Goal: Transaction & Acquisition: Book appointment/travel/reservation

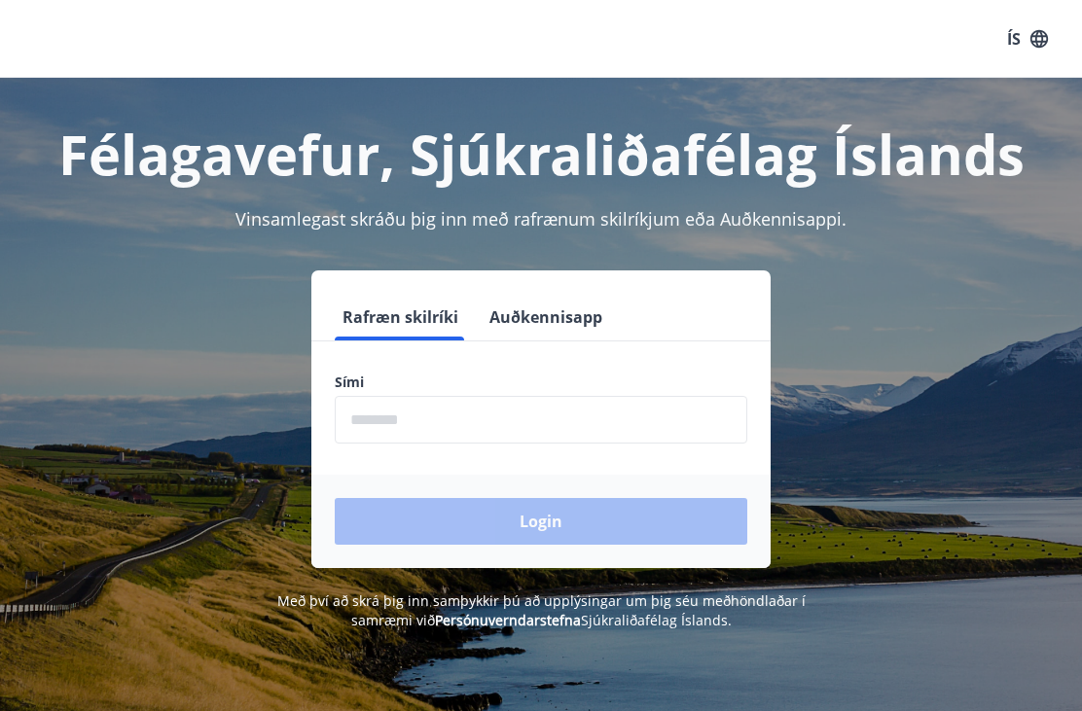
click at [373, 410] on input "phone" at bounding box center [541, 420] width 412 height 48
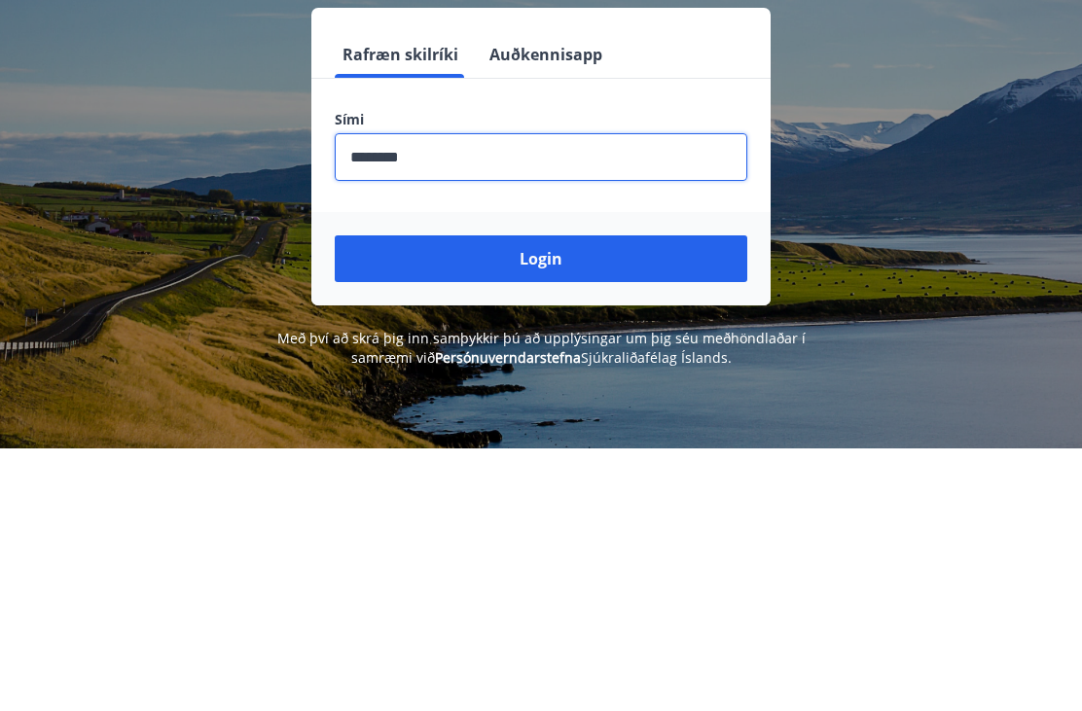
type input "********"
click at [547, 498] on button "Login" at bounding box center [541, 521] width 412 height 47
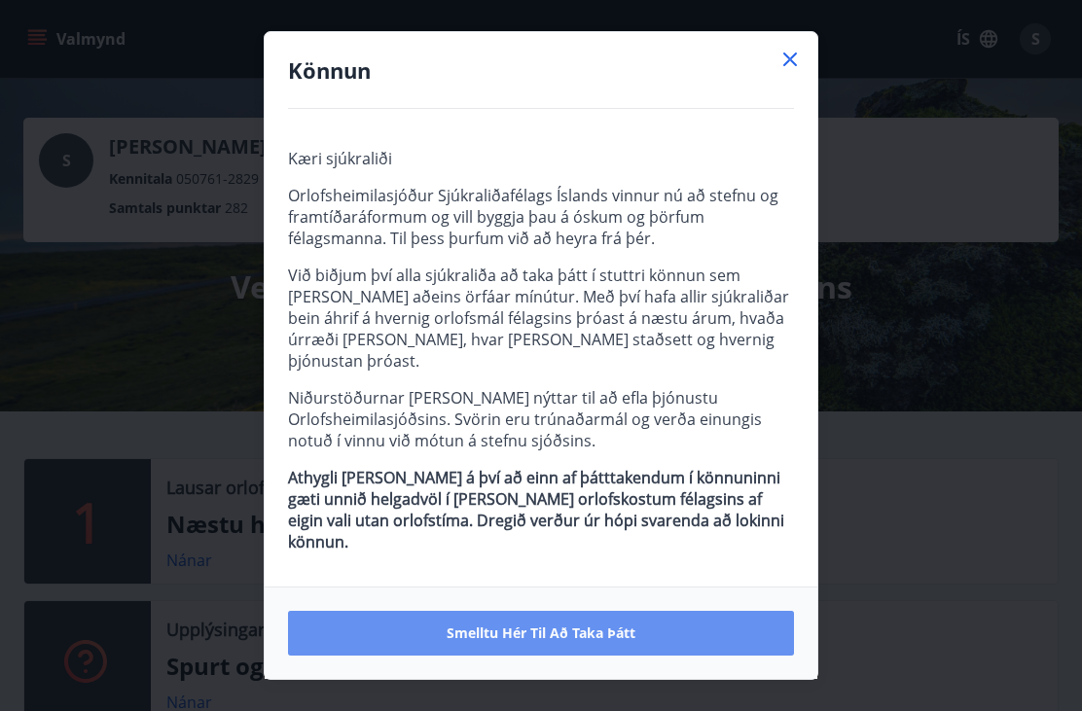
click at [570, 637] on button "Smelltu hér til að taka þátt" at bounding box center [541, 633] width 506 height 45
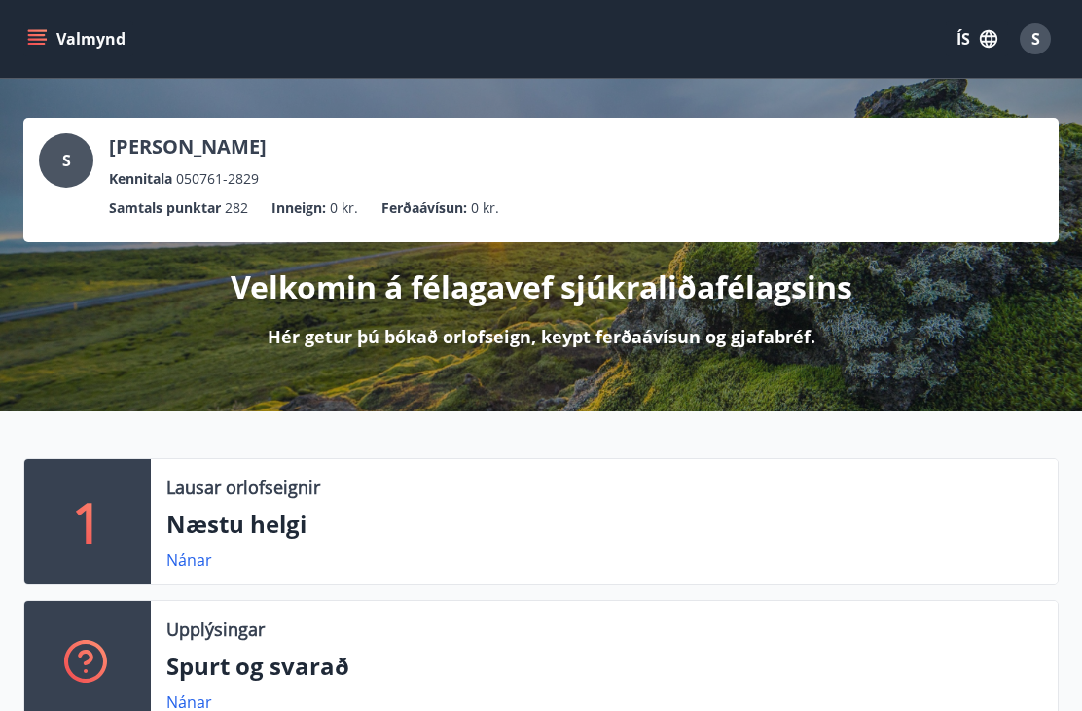
click at [876, 206] on ul "Samtals punktar 282 Inneign : 0 kr. Ferðaávísun : 0 kr." at bounding box center [541, 208] width 1004 height 37
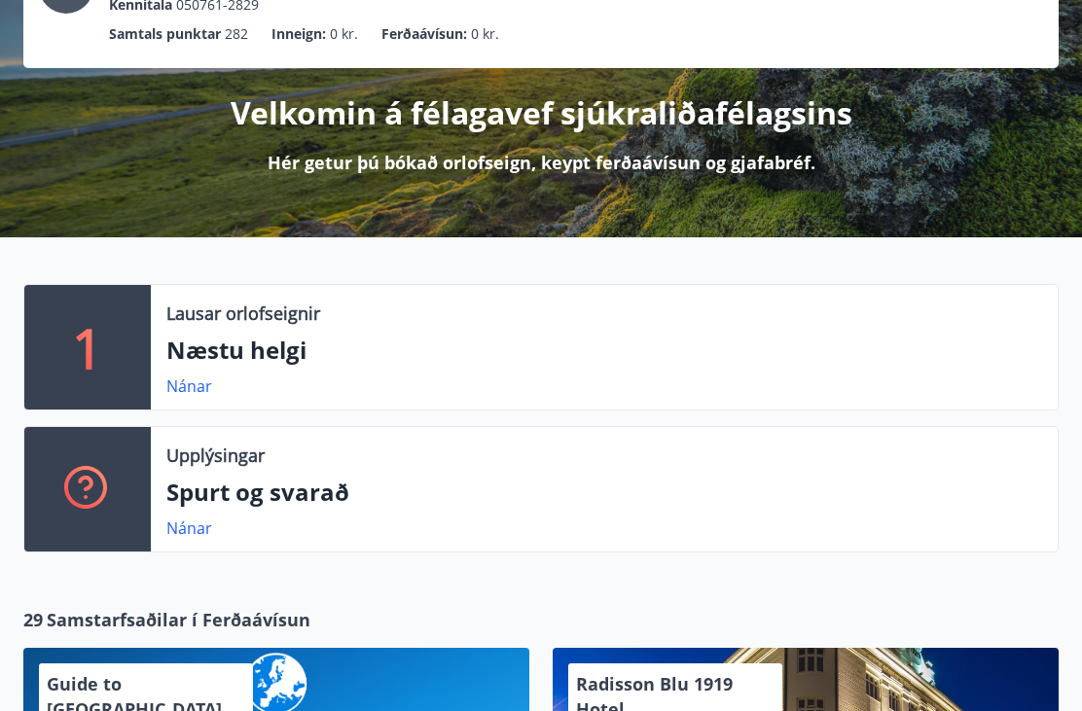
scroll to position [174, 0]
click at [249, 499] on p "Spurt og svarað" at bounding box center [603, 492] width 875 height 33
click at [184, 535] on link "Nánar" at bounding box center [189, 527] width 46 height 21
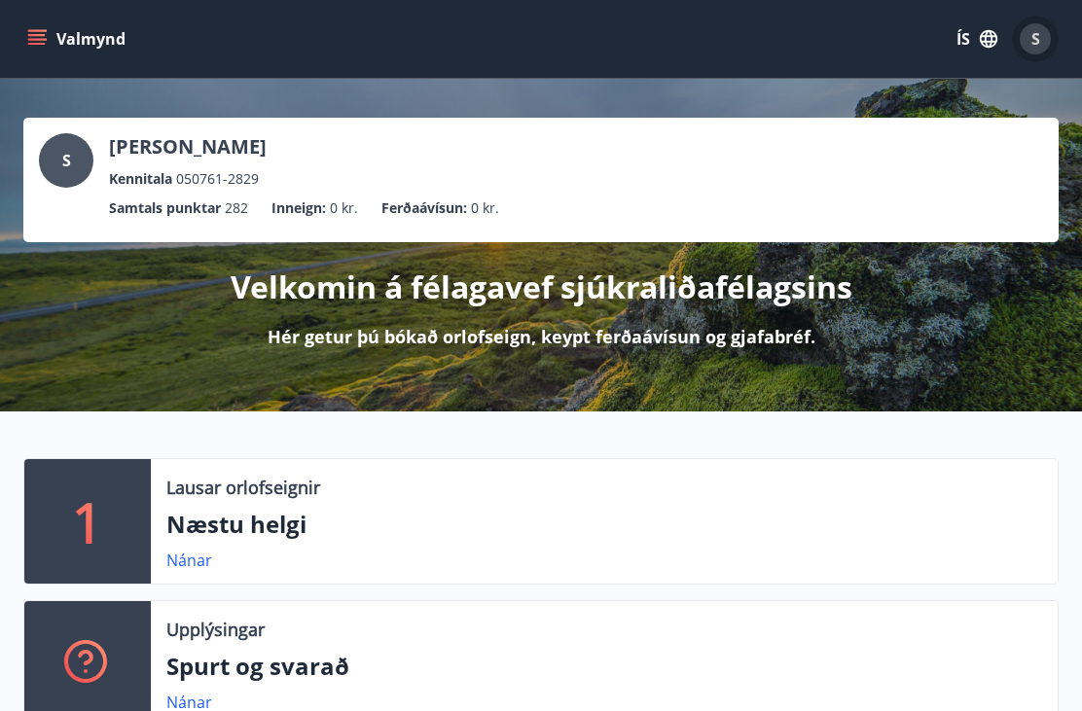
click at [1034, 50] on div "S" at bounding box center [1034, 38] width 31 height 31
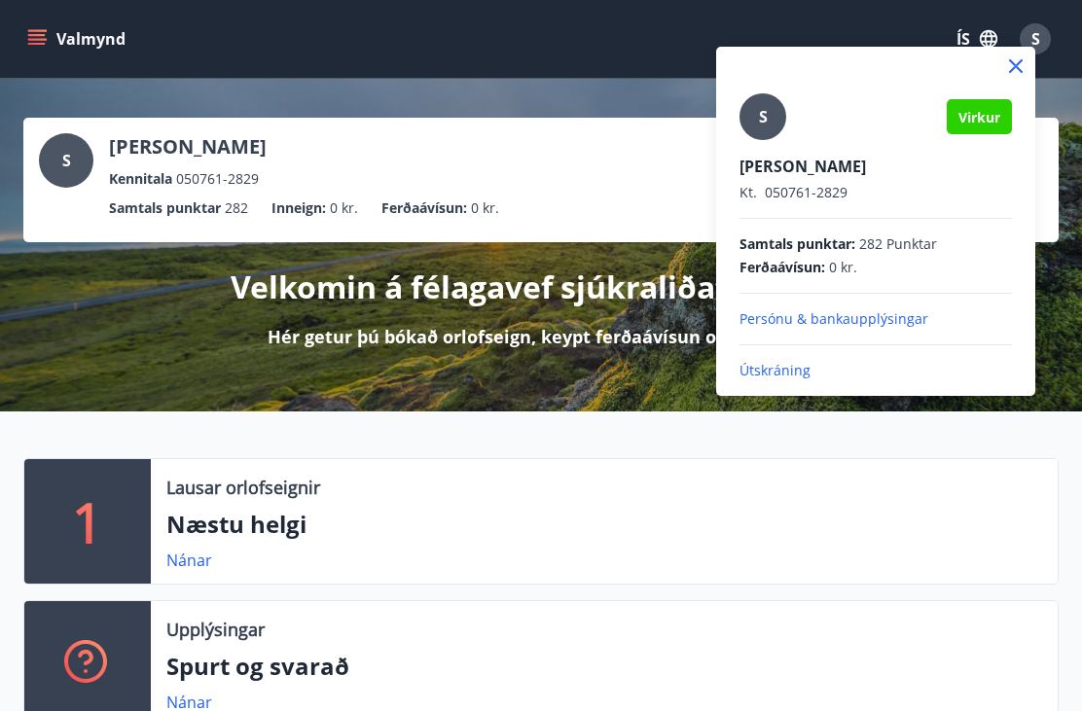
click at [641, 387] on div at bounding box center [541, 355] width 1082 height 711
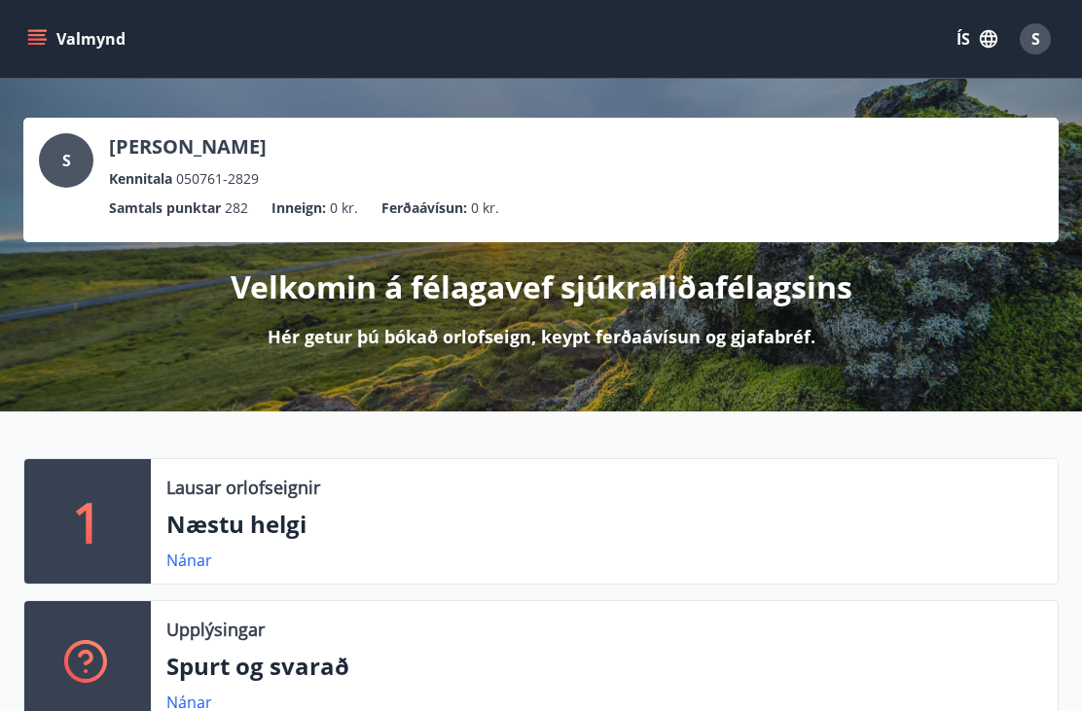
click at [48, 46] on button "Valmynd" at bounding box center [78, 38] width 110 height 35
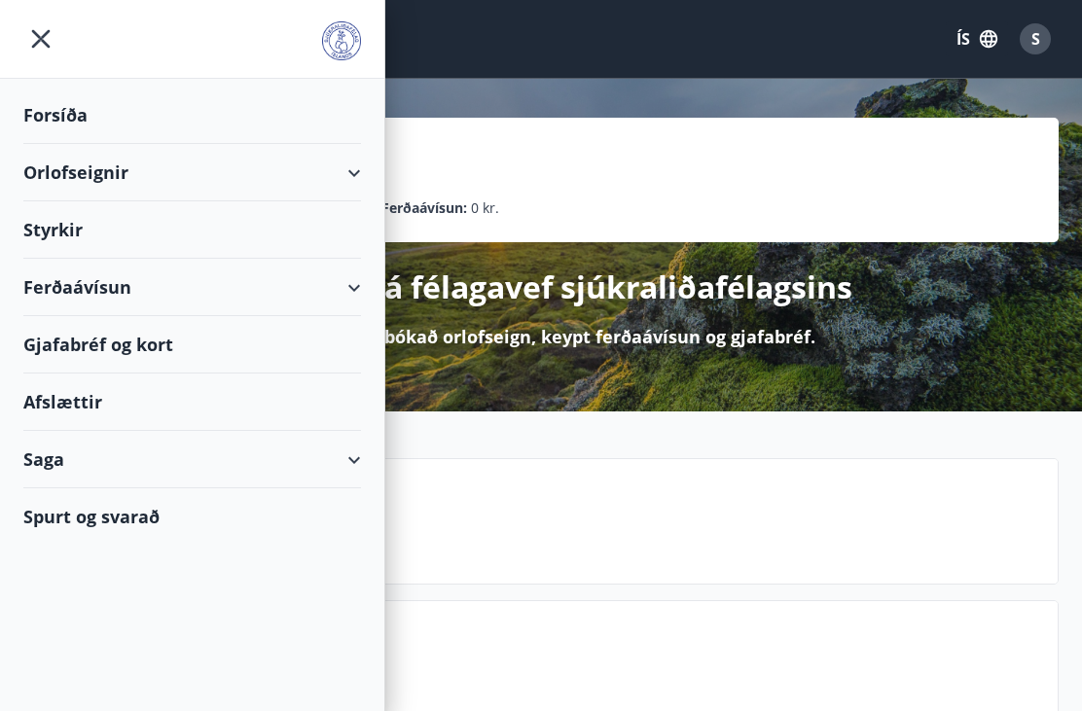
click at [728, 585] on div "1 Lausar orlofseignir Næstu helgi Nánar Upplýsingar Spurt og svarað Nánar" at bounding box center [529, 600] width 1058 height 284
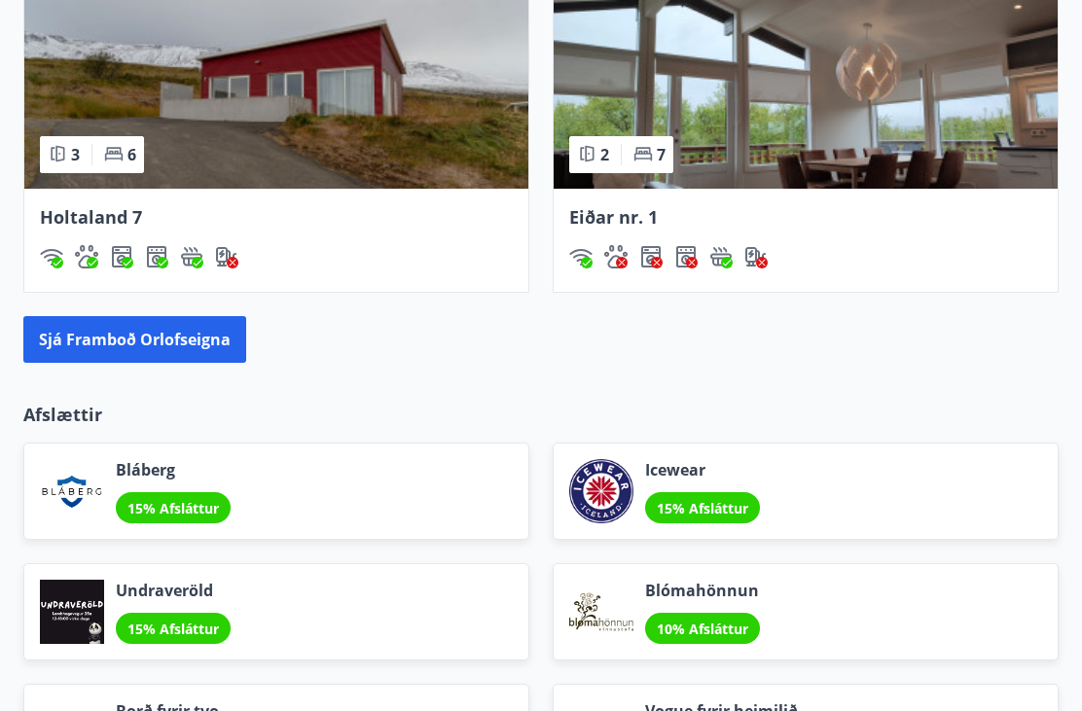
scroll to position [1858, 0]
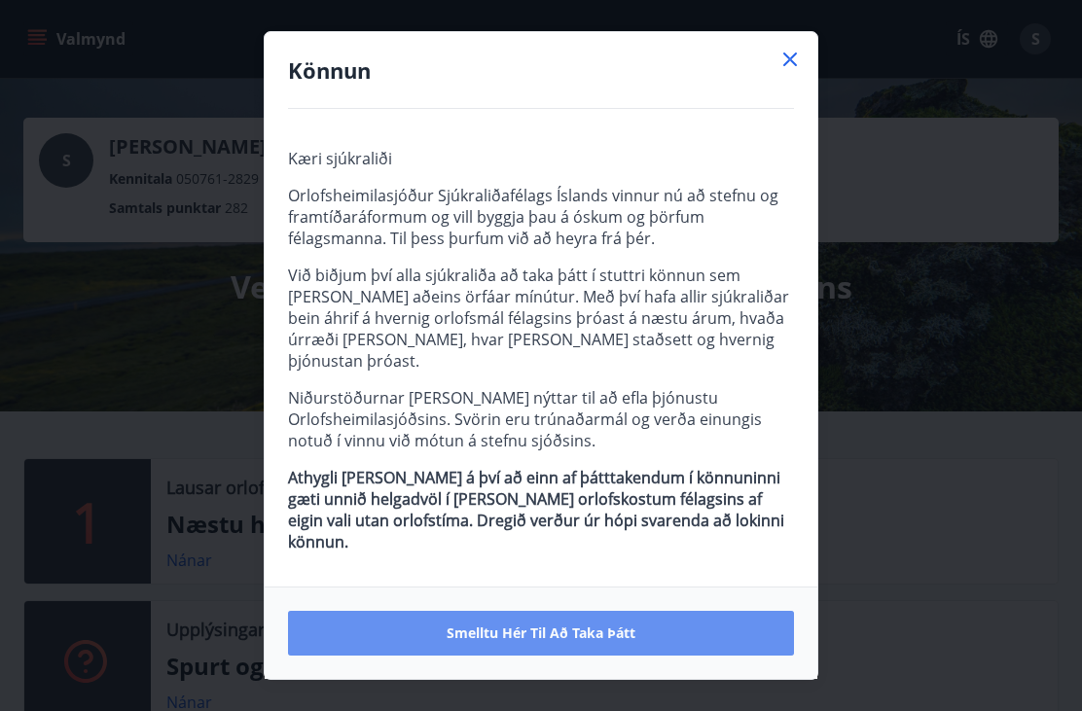
click at [710, 637] on button "Smelltu hér til að taka þátt" at bounding box center [541, 633] width 506 height 45
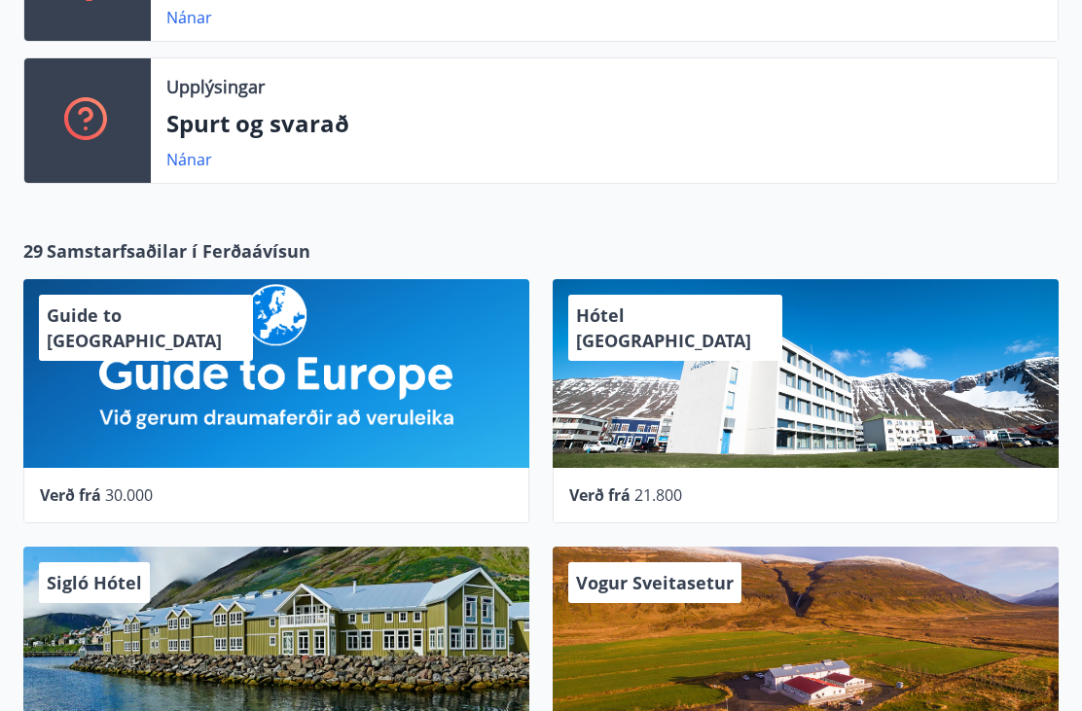
click at [317, 395] on div "Guide to [GEOGRAPHIC_DATA]" at bounding box center [276, 374] width 506 height 189
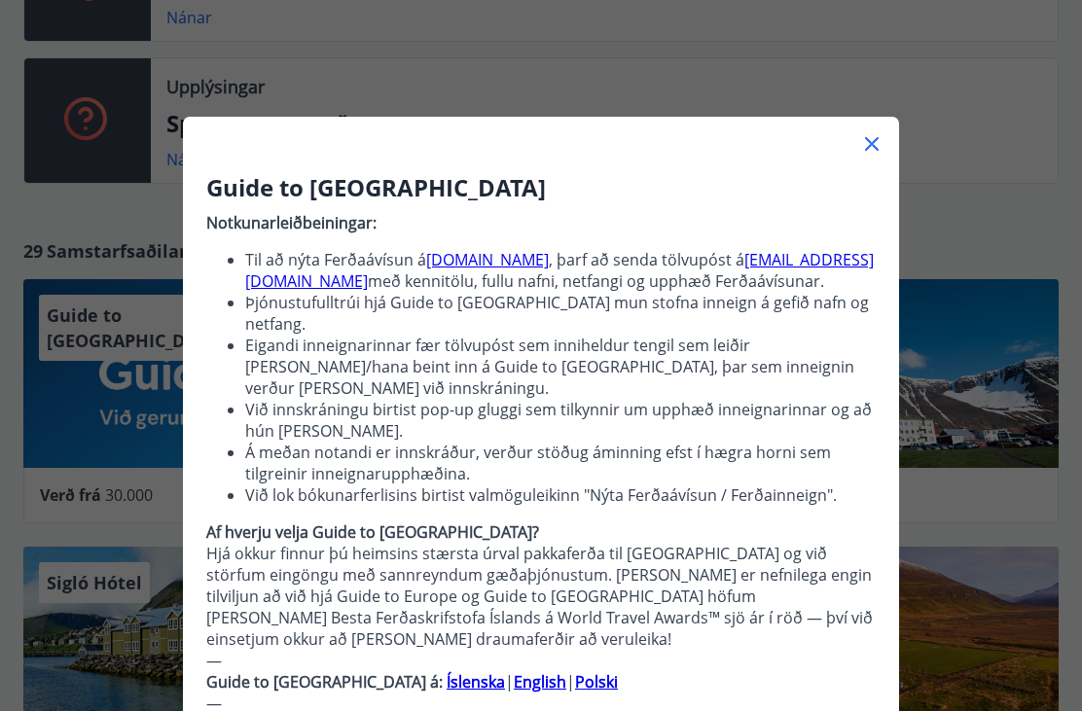
click at [882, 133] on icon at bounding box center [871, 143] width 23 height 23
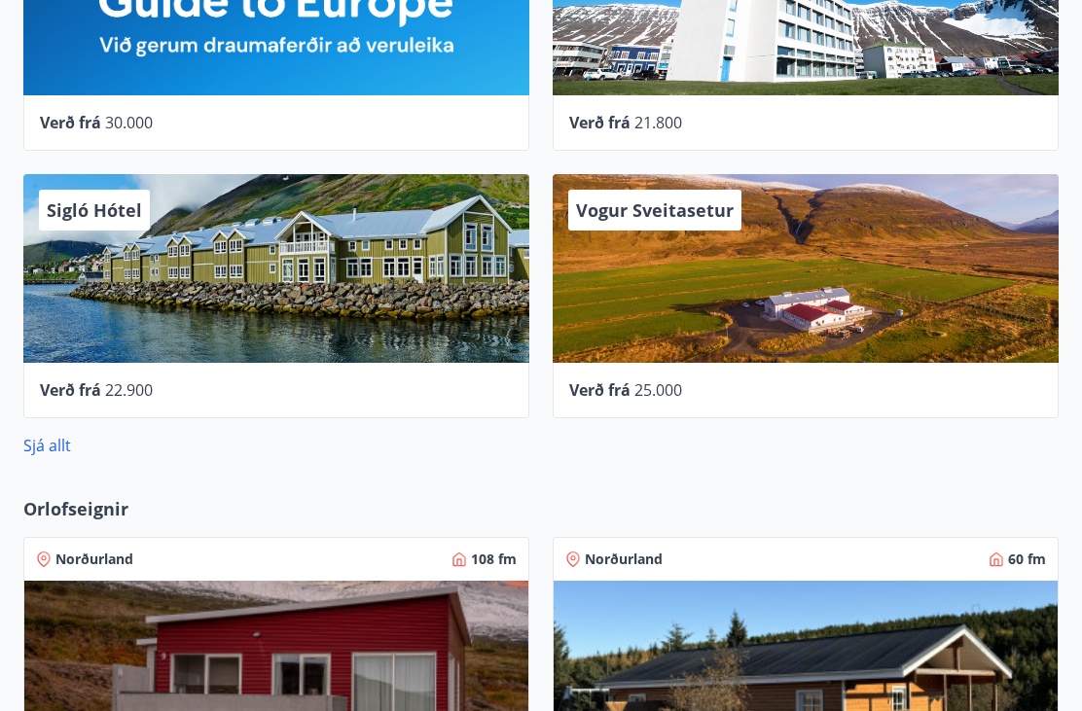
scroll to position [919, 0]
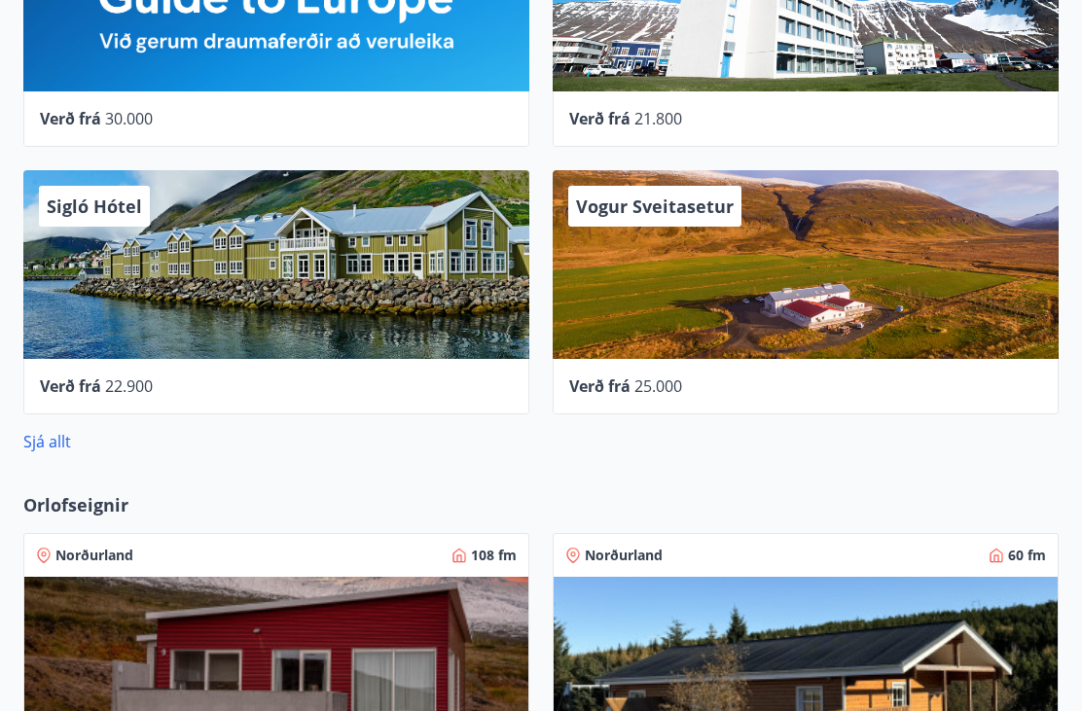
click at [139, 215] on span "Sigló Hótel" at bounding box center [94, 206] width 95 height 23
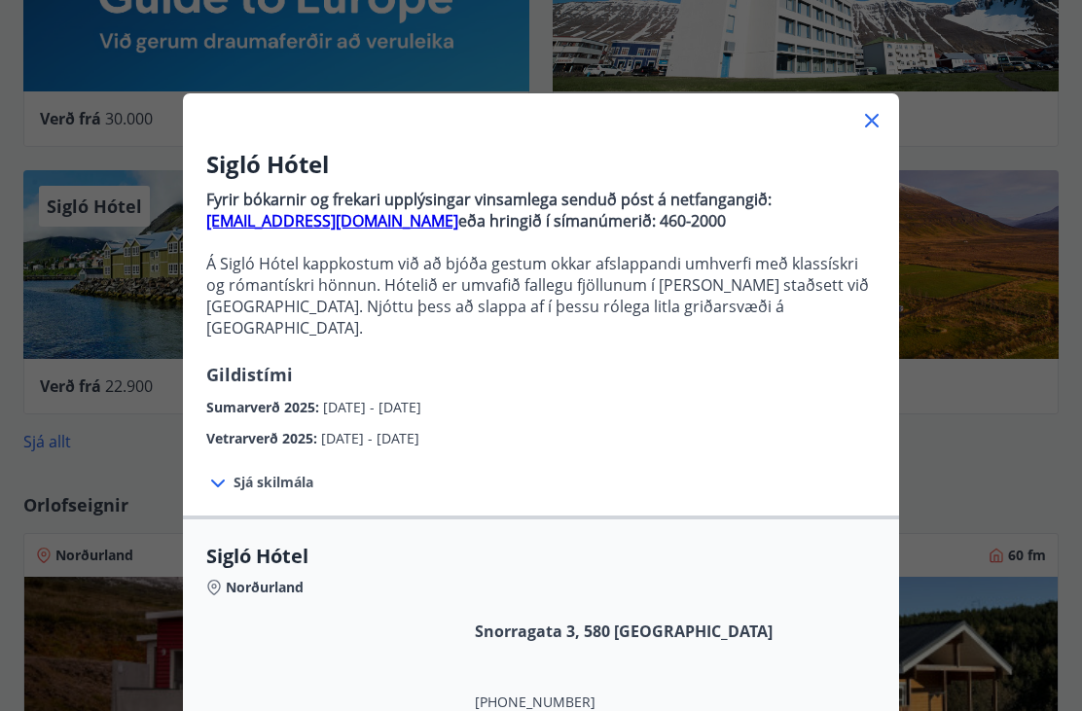
scroll to position [24, 0]
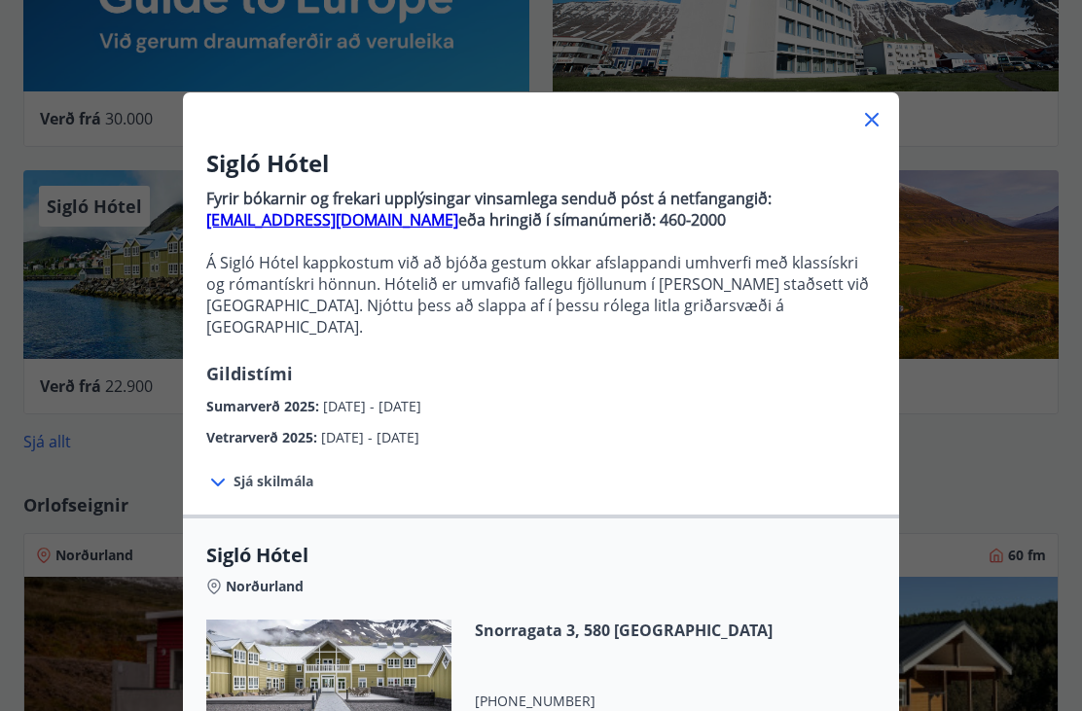
click at [281, 472] on span "Sjá skilmála" at bounding box center [273, 481] width 80 height 19
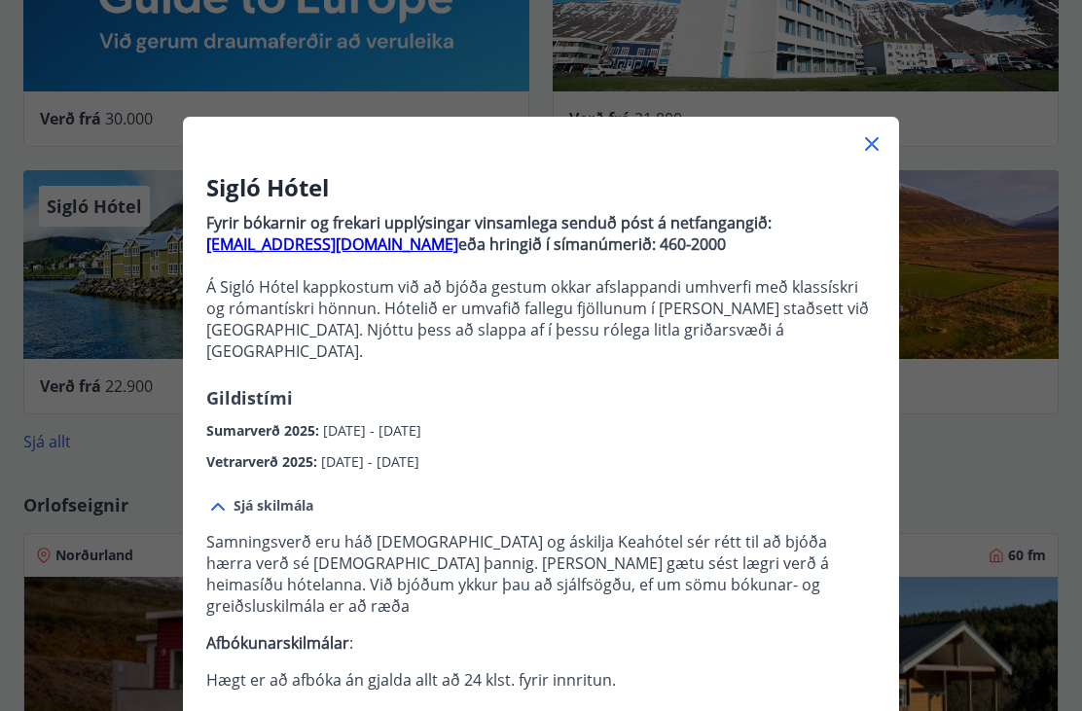
scroll to position [917, 0]
click at [872, 148] on icon at bounding box center [871, 143] width 23 height 23
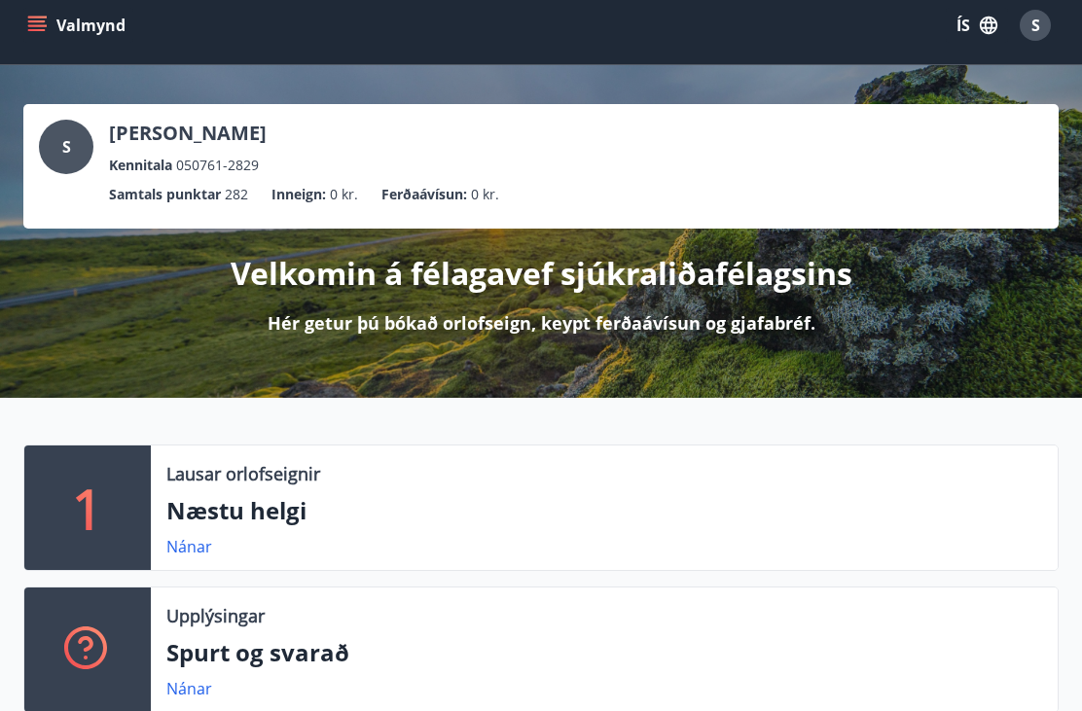
scroll to position [0, 0]
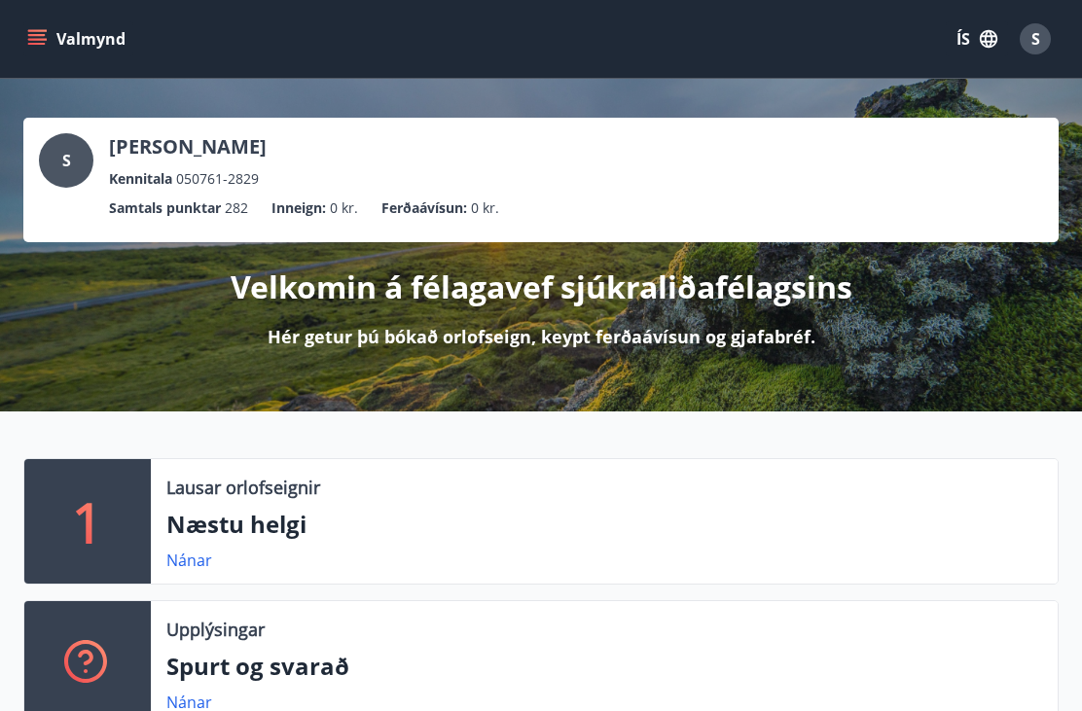
click at [1038, 45] on span "S" at bounding box center [1035, 38] width 9 height 21
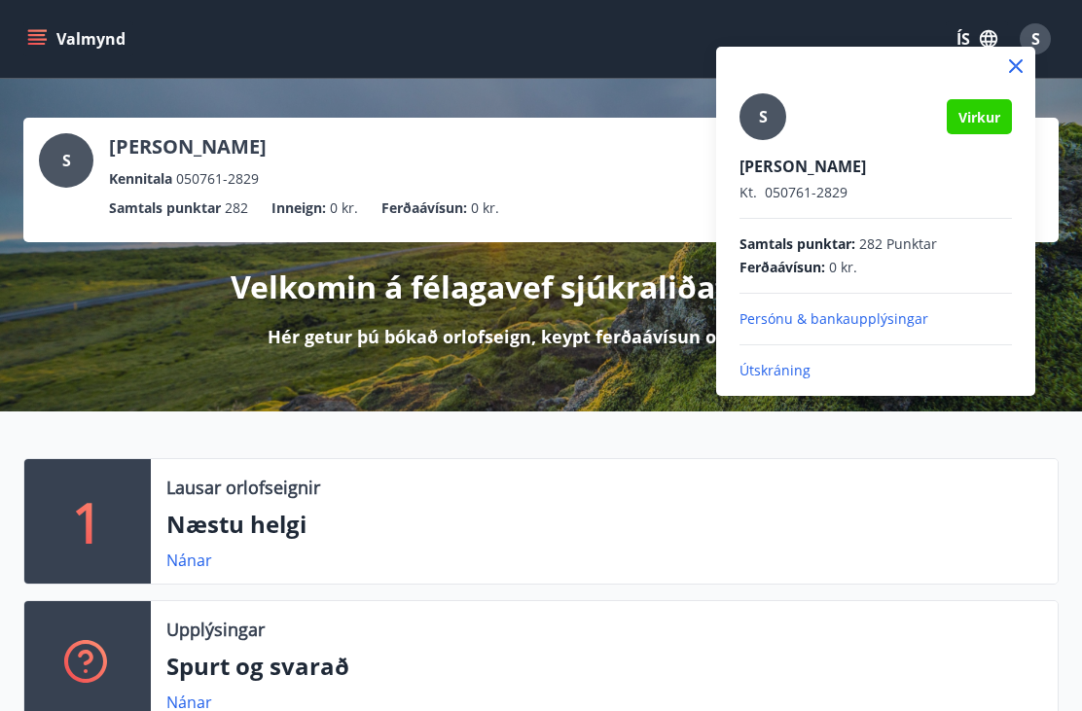
click at [789, 373] on p "Útskráning" at bounding box center [875, 370] width 272 height 19
